Goal: Information Seeking & Learning: Understand process/instructions

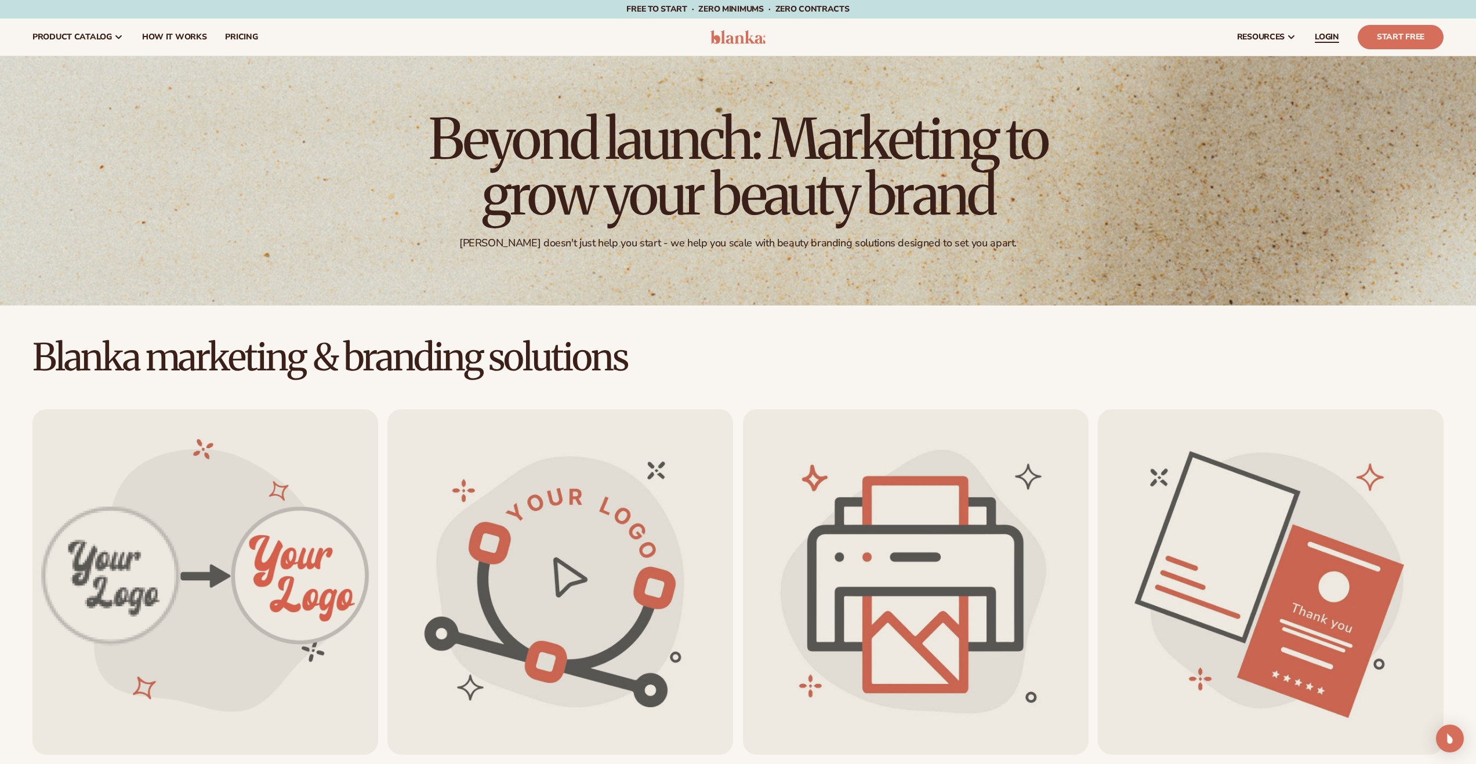
click at [1338, 34] on span "LOGIN" at bounding box center [1327, 36] width 24 height 9
click at [194, 42] on span "How It Works" at bounding box center [174, 36] width 65 height 9
